Goal: Information Seeking & Learning: Compare options

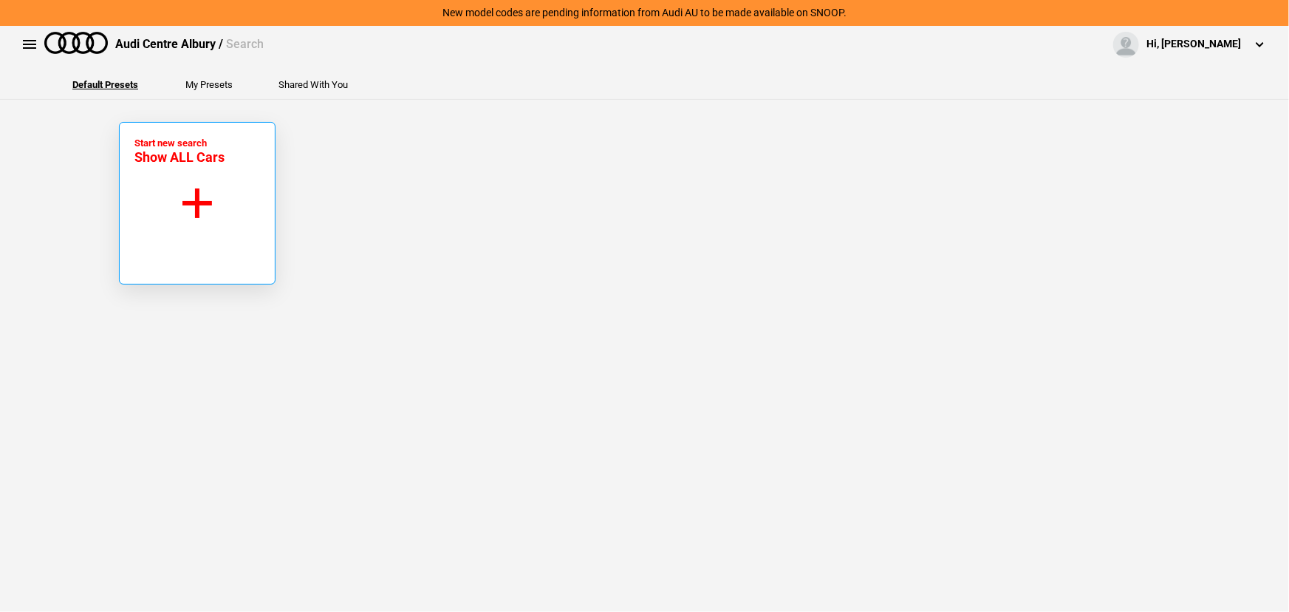
click at [159, 167] on button "Start new search Show ALL Cars" at bounding box center [197, 203] width 157 height 163
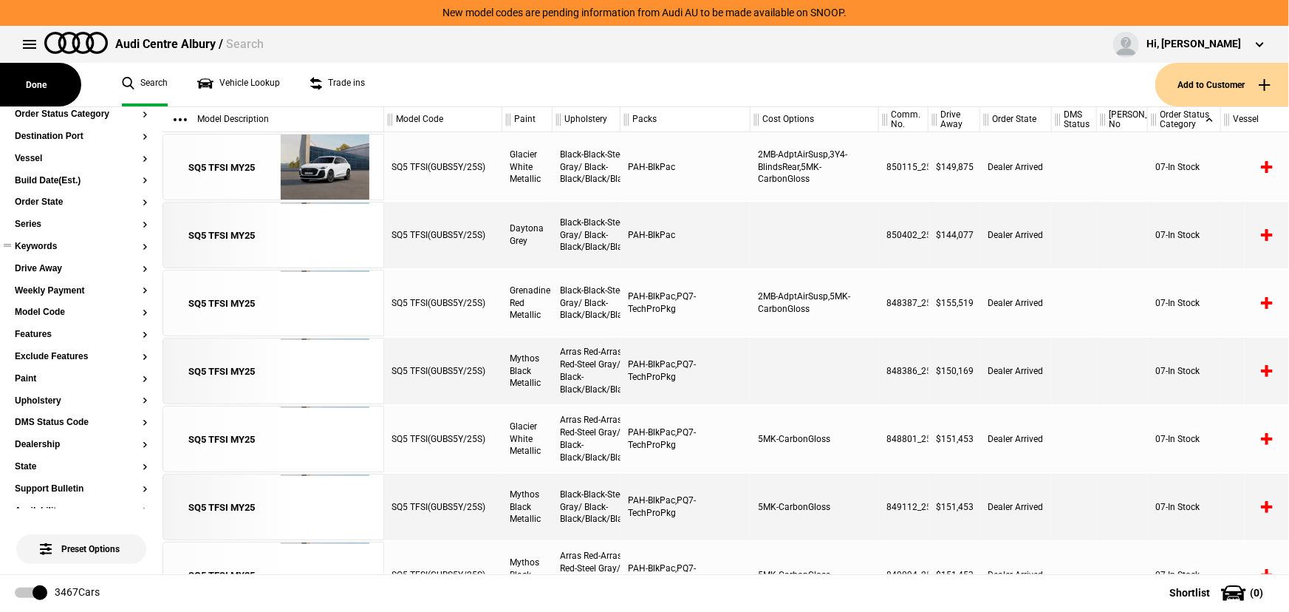
scroll to position [66, 0]
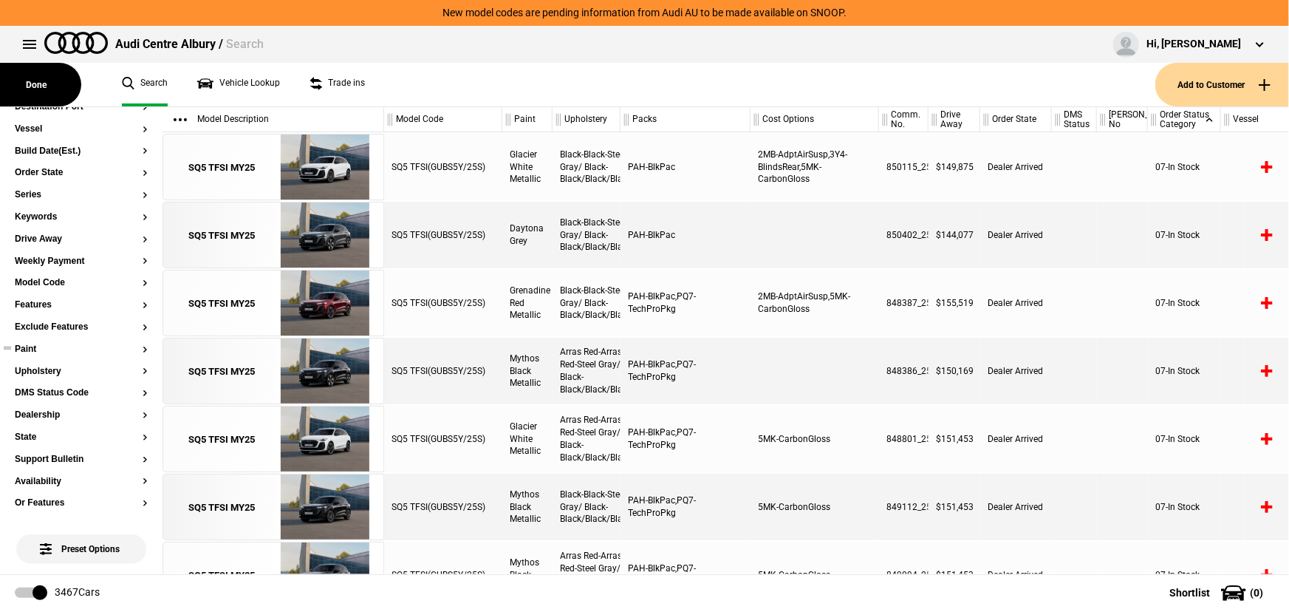
click at [27, 349] on button "Paint" at bounding box center [81, 349] width 133 height 10
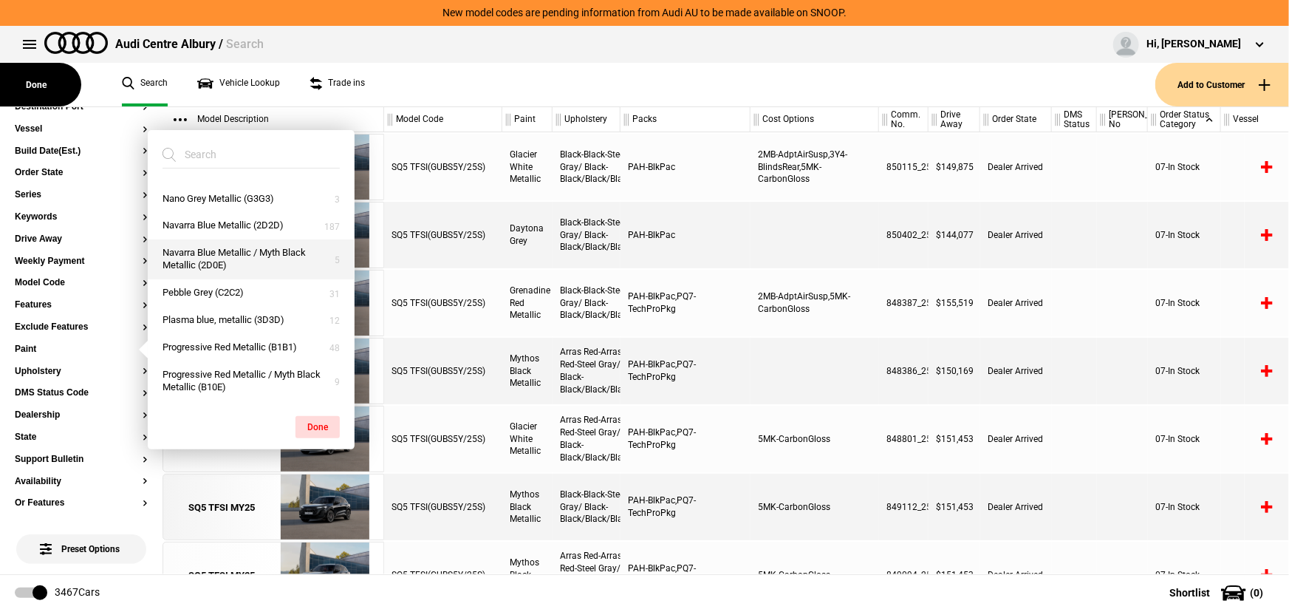
scroll to position [825, 0]
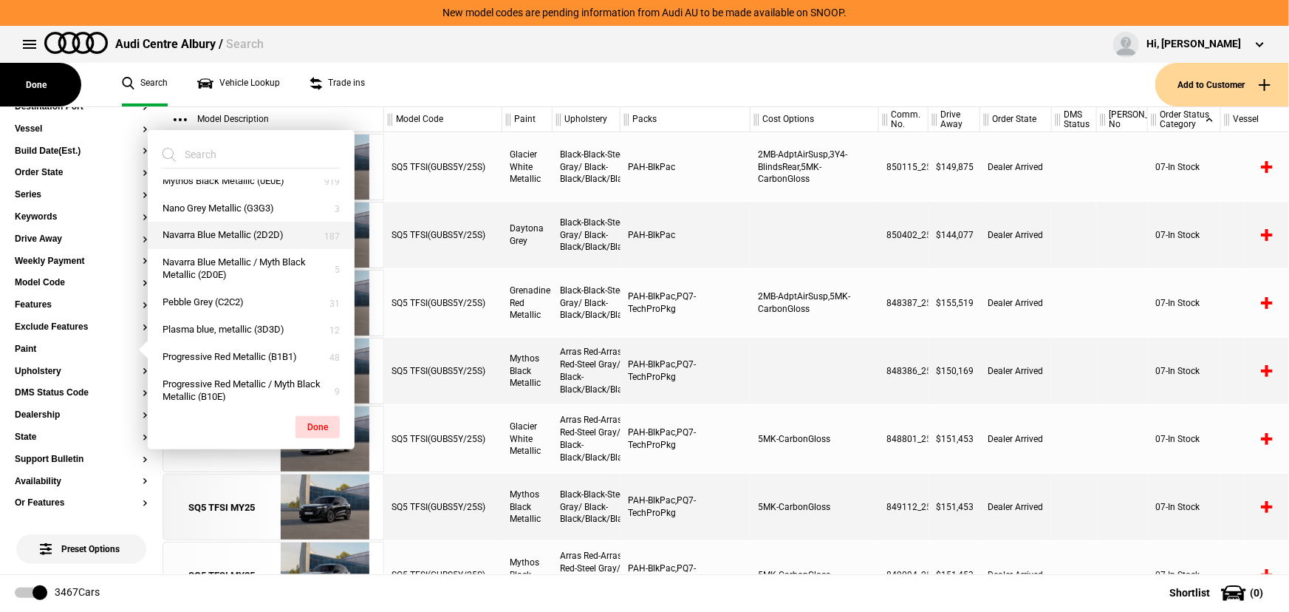
click at [186, 234] on button "Navarra Blue Metallic (2D2D)" at bounding box center [251, 235] width 207 height 27
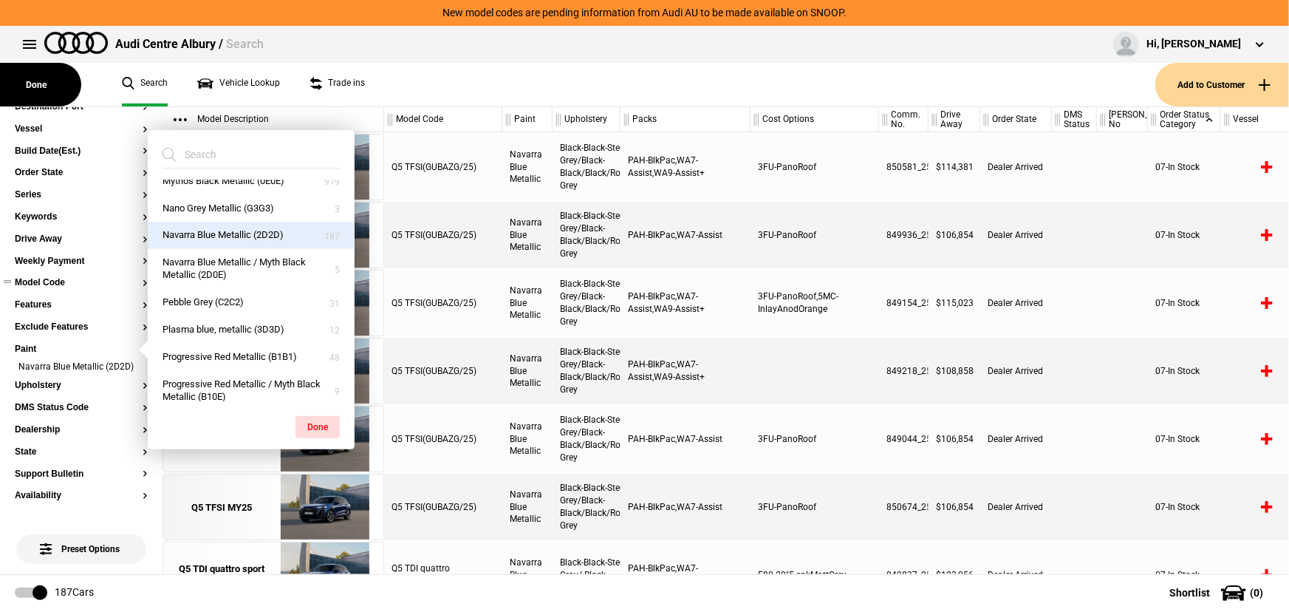
click at [35, 278] on button "Model Code" at bounding box center [81, 283] width 133 height 10
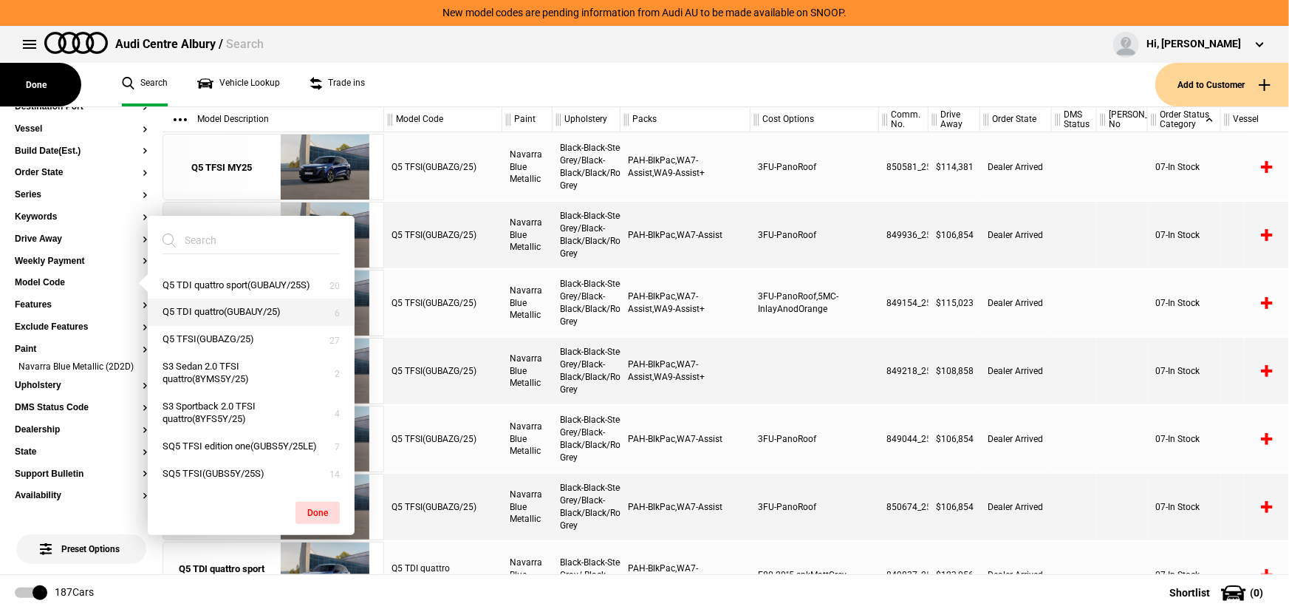
click at [222, 301] on button "Q5 TDI quattro(GUBAUY/25)" at bounding box center [251, 311] width 207 height 27
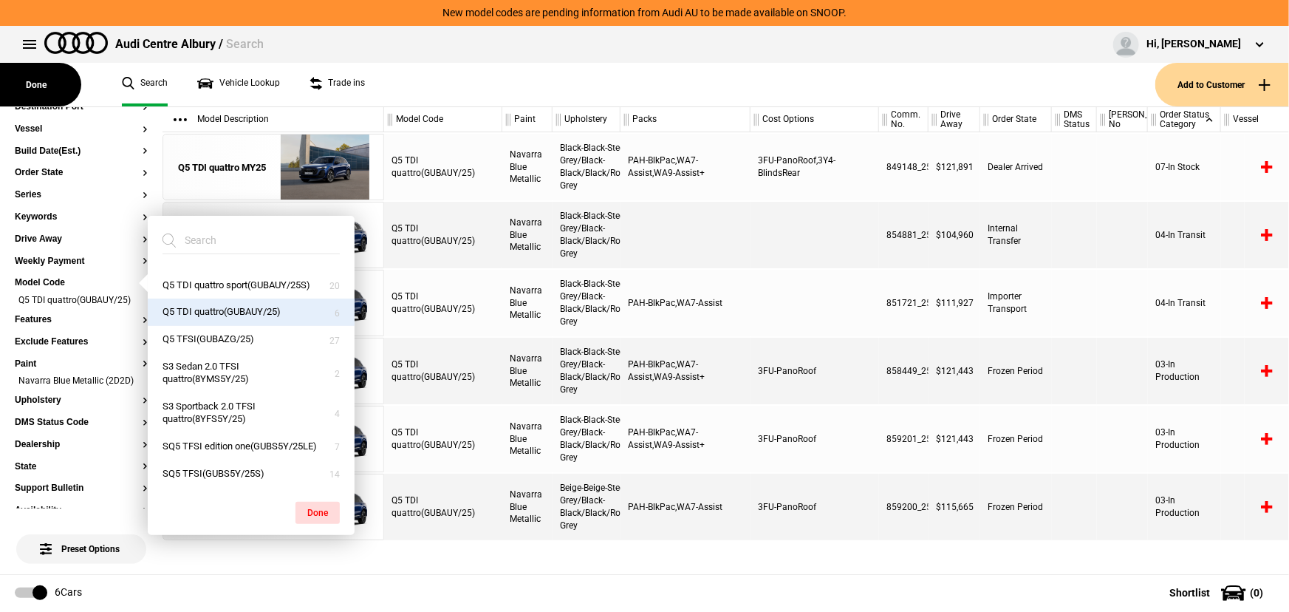
click at [222, 301] on button "Q5 TDI quattro(GUBAUY/25)" at bounding box center [251, 311] width 207 height 27
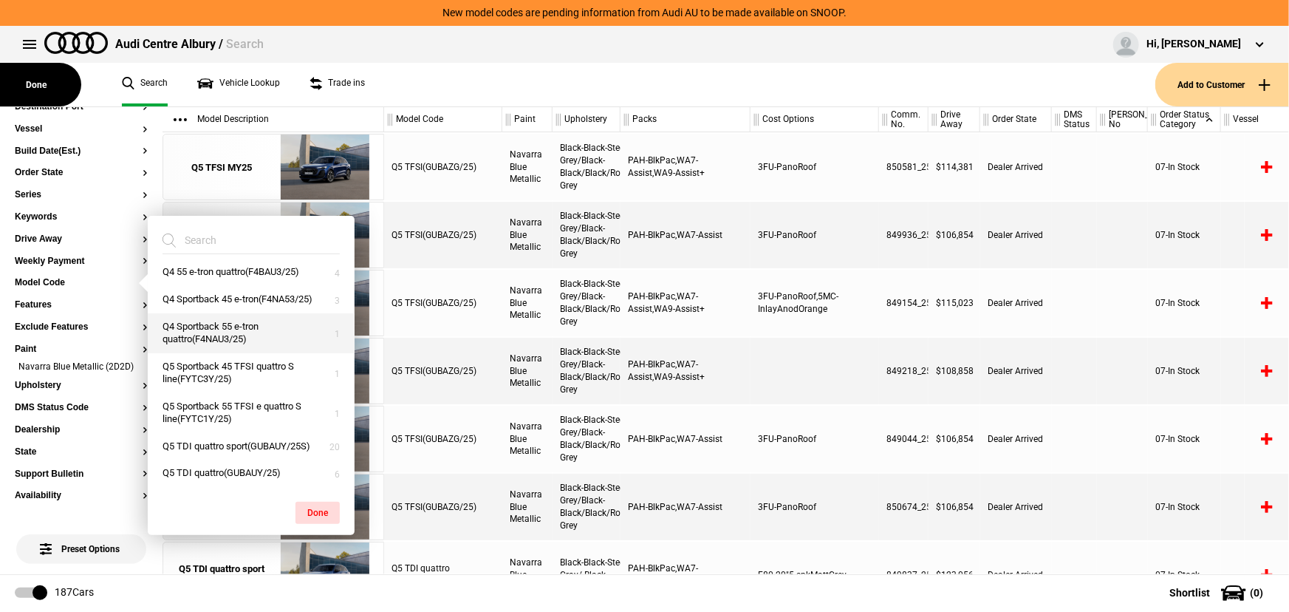
scroll to position [459, 0]
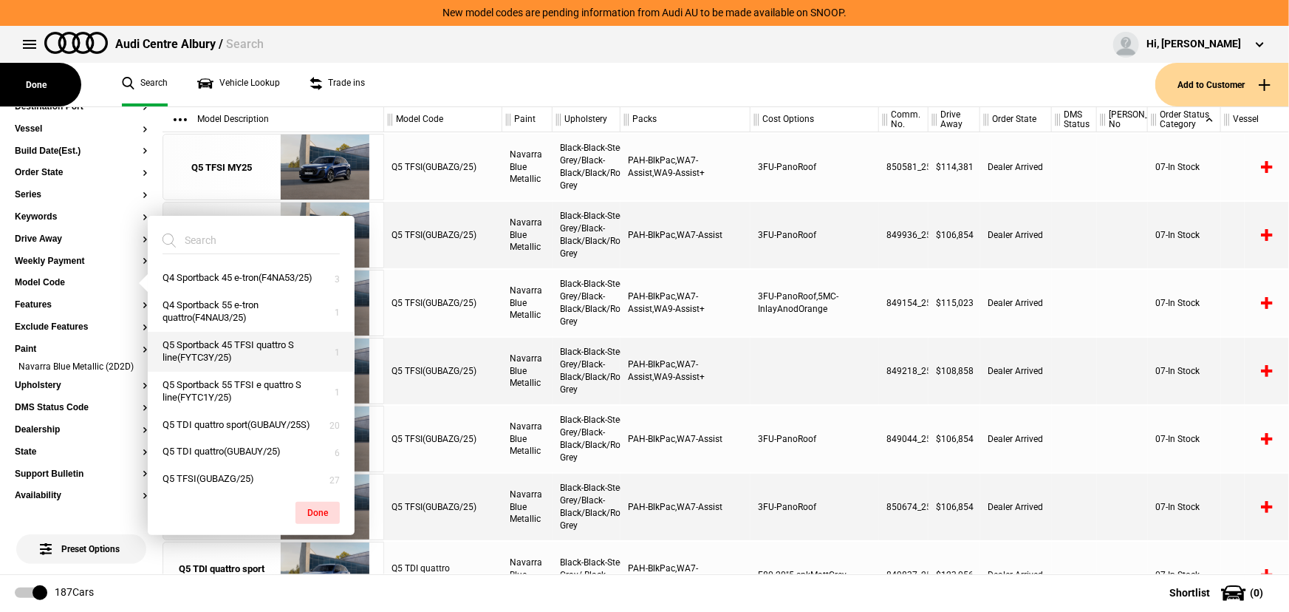
click at [245, 372] on button "Q5 Sportback 45 TFSI quattro S line(FYTC3Y/25)" at bounding box center [251, 352] width 207 height 40
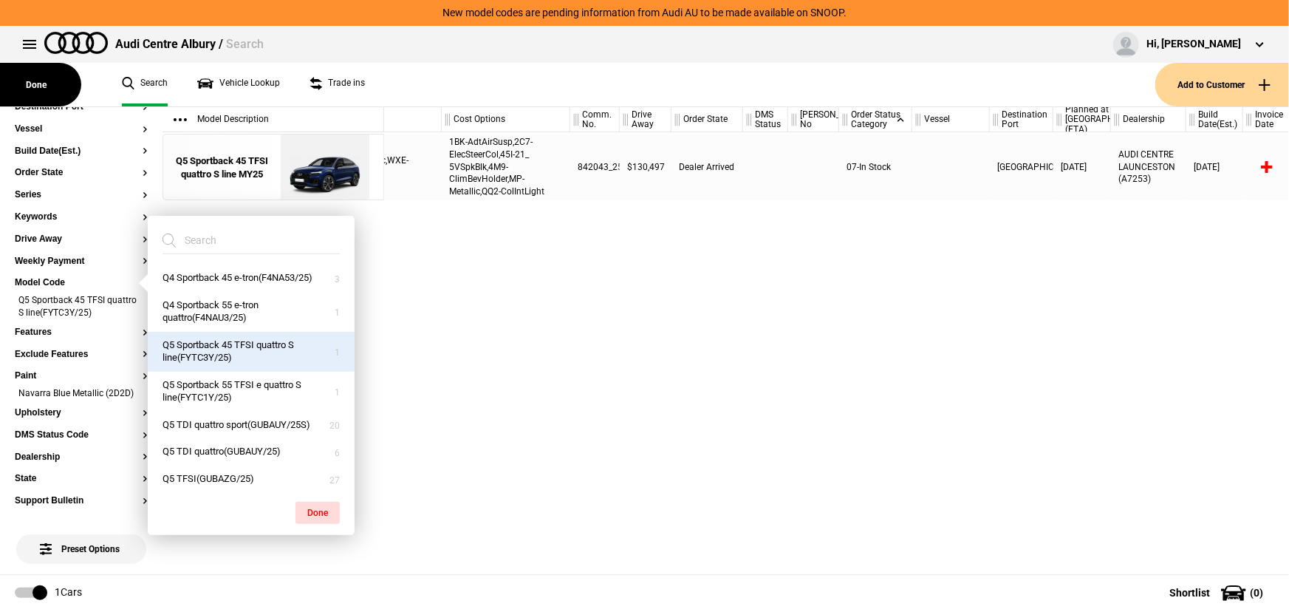
scroll to position [0, 0]
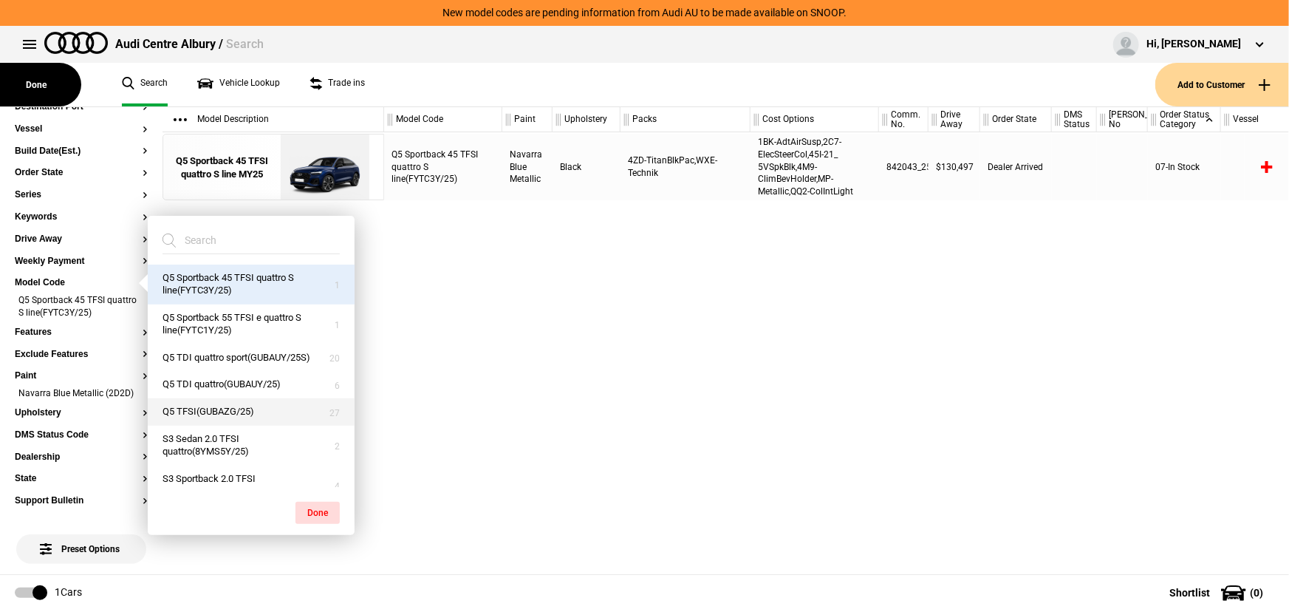
click at [251, 425] on button "Q5 TFSI(GUBAZG/25)" at bounding box center [251, 411] width 207 height 27
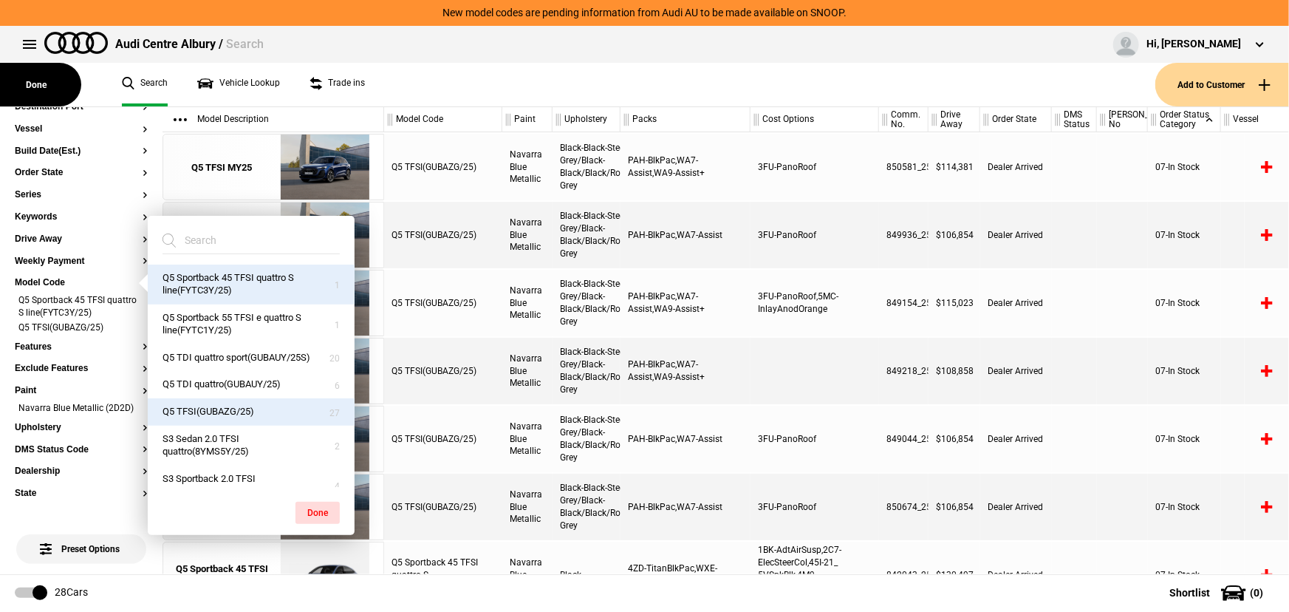
click at [485, 381] on div "Q5 TFSI(GUBAZG/25)" at bounding box center [443, 371] width 118 height 66
